Goal: Register for event/course

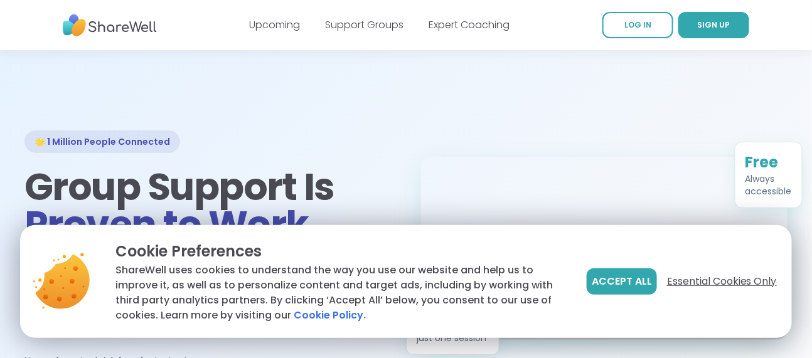
click at [685, 281] on span "Essential Cookies Only" at bounding box center [722, 281] width 110 height 15
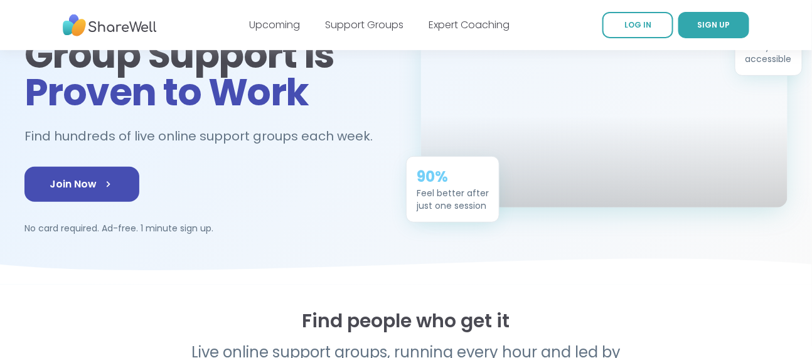
scroll to position [135, 0]
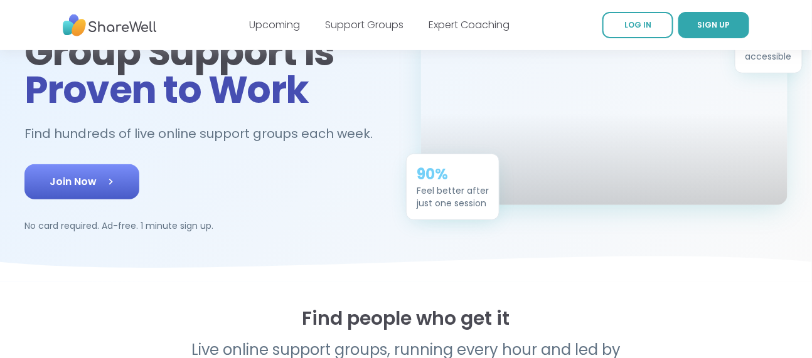
click at [102, 182] on span "Join Now" at bounding box center [82, 181] width 65 height 15
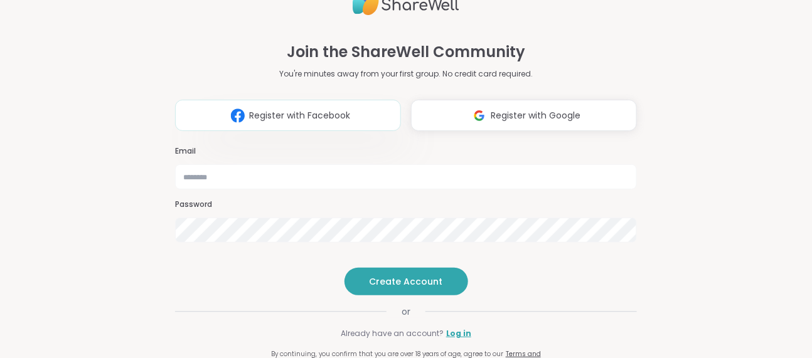
click at [279, 100] on button "Register with Facebook" at bounding box center [288, 115] width 226 height 31
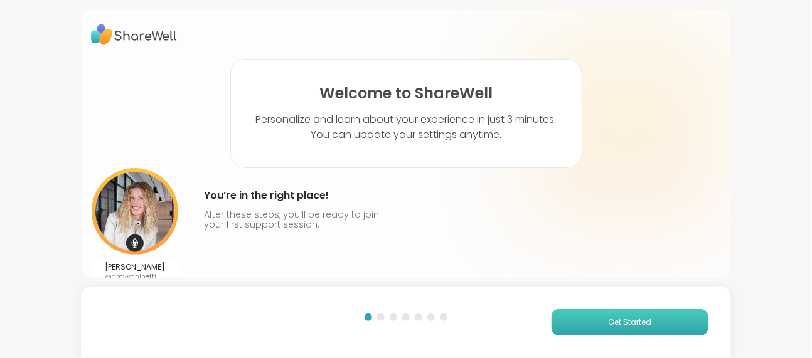
click at [604, 330] on button "Get Started" at bounding box center [630, 322] width 157 height 26
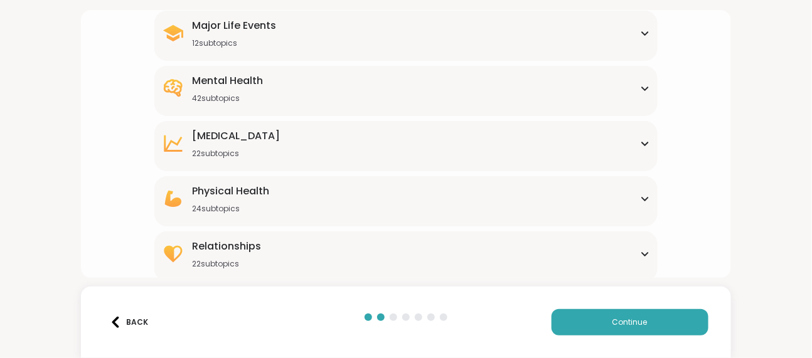
scroll to position [201, 0]
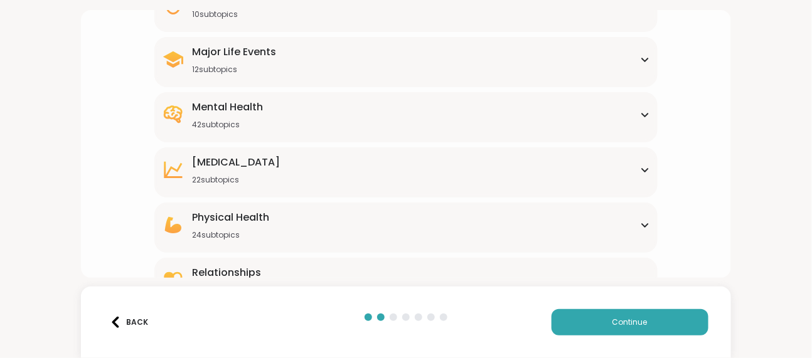
click at [642, 115] on icon at bounding box center [645, 115] width 10 height 6
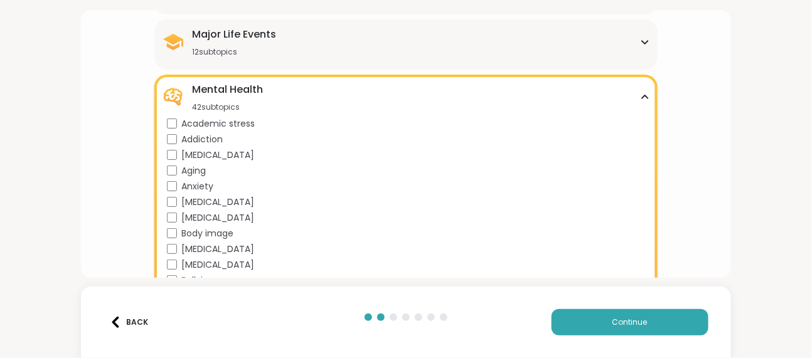
scroll to position [217, 0]
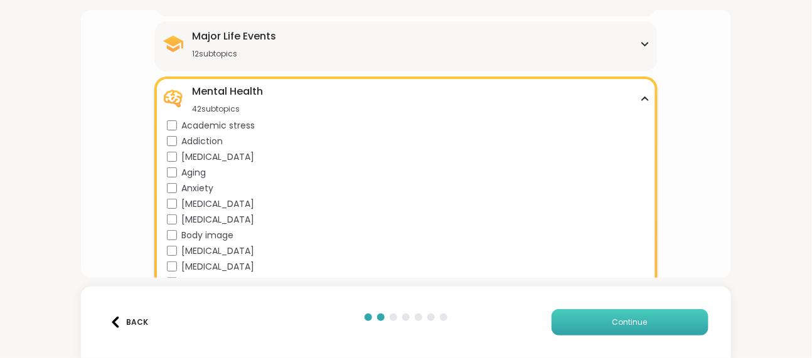
click at [630, 325] on span "Continue" at bounding box center [630, 322] width 35 height 11
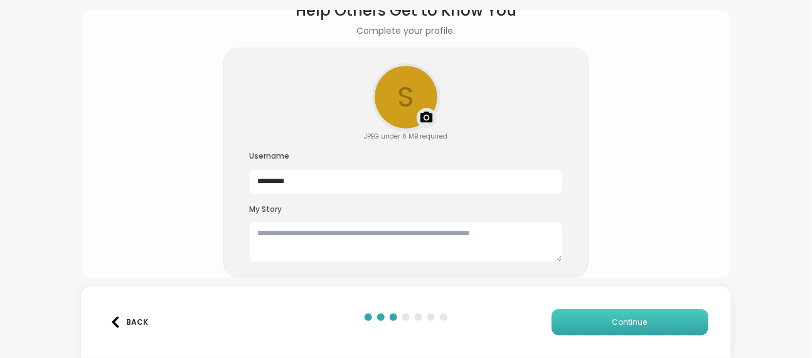
scroll to position [70, 0]
click at [574, 315] on button "Continue" at bounding box center [630, 322] width 157 height 26
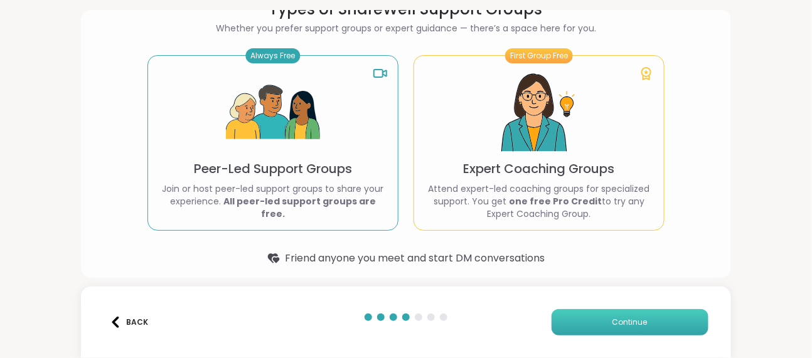
click at [574, 317] on button "Continue" at bounding box center [630, 322] width 157 height 26
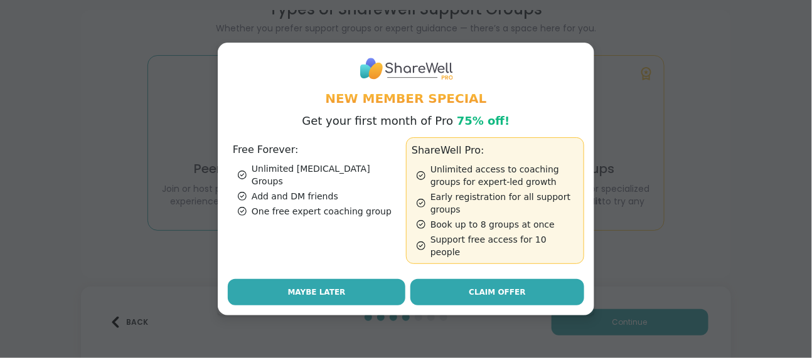
click at [300, 289] on span "Maybe Later" at bounding box center [317, 292] width 58 height 11
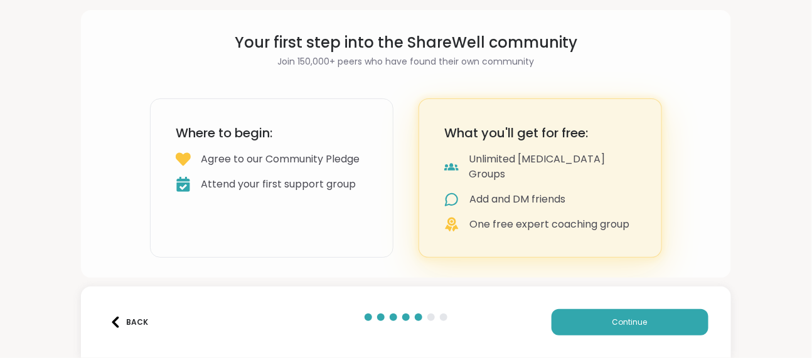
scroll to position [21, 0]
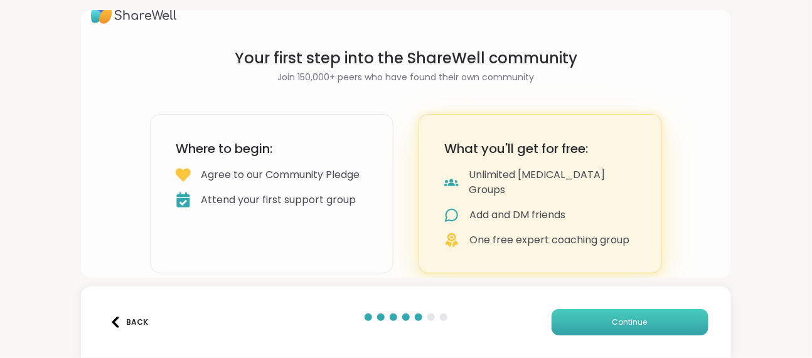
click at [591, 326] on button "Continue" at bounding box center [630, 322] width 157 height 26
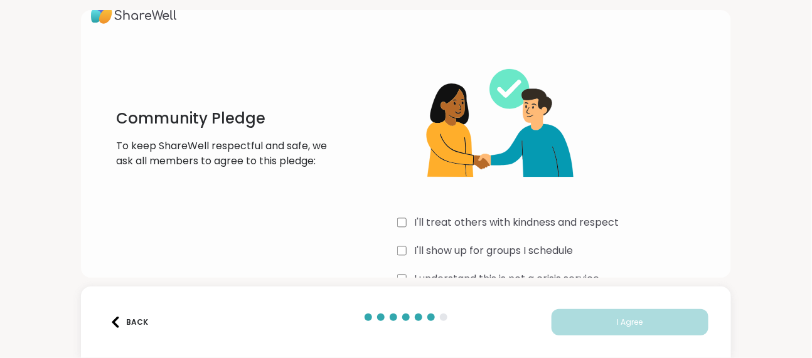
scroll to position [53, 0]
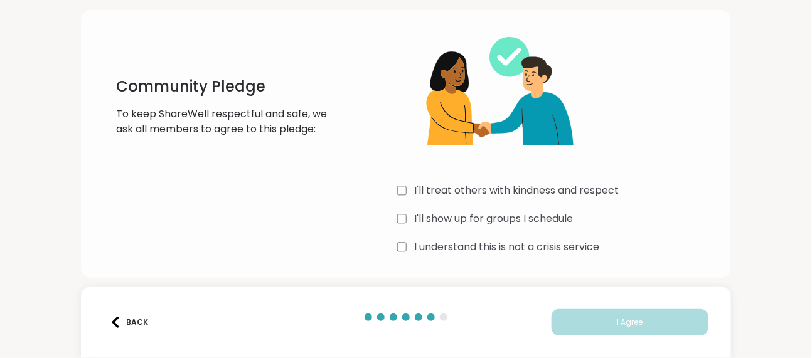
click at [407, 212] on div "I'll show up for groups I schedule" at bounding box center [559, 219] width 324 height 15
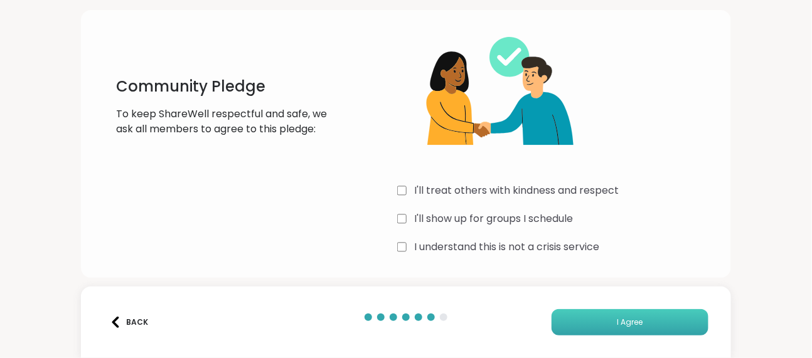
click at [581, 318] on button "I Agree" at bounding box center [630, 322] width 157 height 26
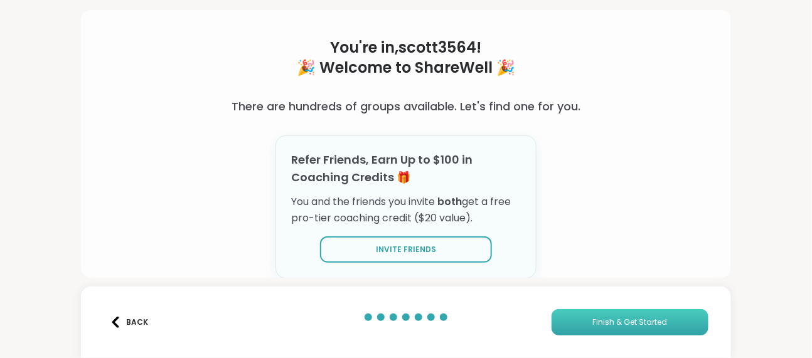
click at [593, 326] on button "Finish & Get Started" at bounding box center [630, 322] width 157 height 26
